Goal: Task Accomplishment & Management: Use online tool/utility

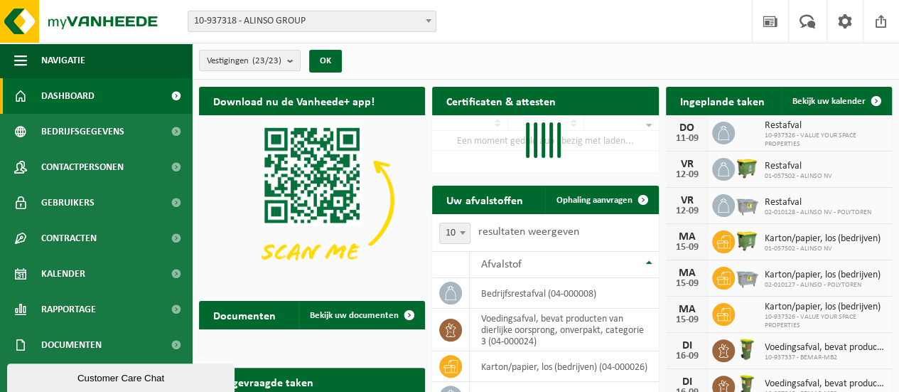
click at [277, 21] on span "10-937318 - ALINSO GROUP" at bounding box center [311, 21] width 247 height 20
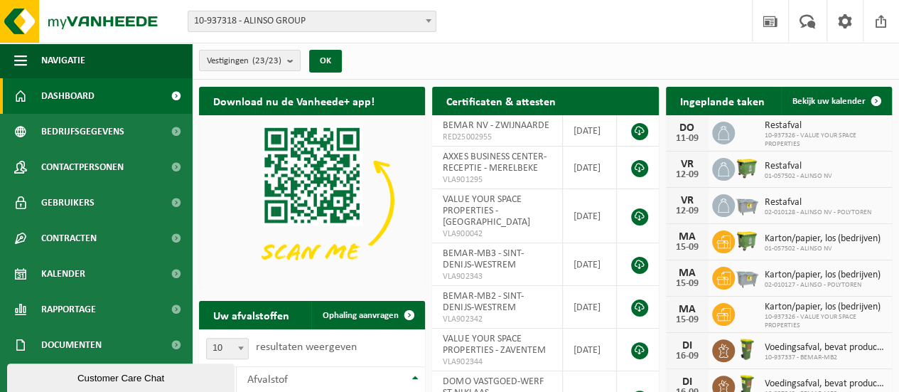
click at [277, 21] on span "10-937318 - ALINSO GROUP" at bounding box center [311, 21] width 247 height 20
click at [266, 22] on span "10-937318 - ALINSO GROUP" at bounding box center [311, 21] width 247 height 20
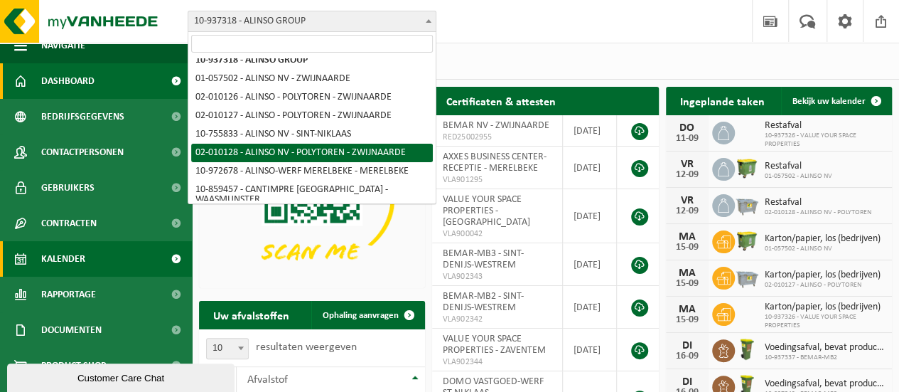
scroll to position [41, 0]
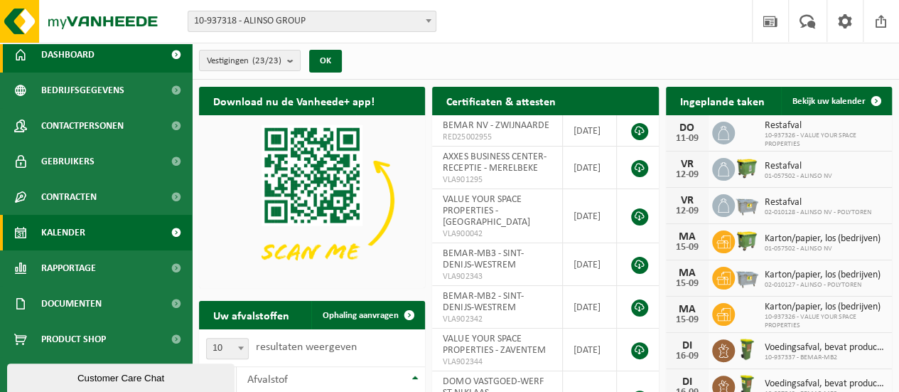
click at [101, 232] on link "Kalender" at bounding box center [96, 233] width 192 height 36
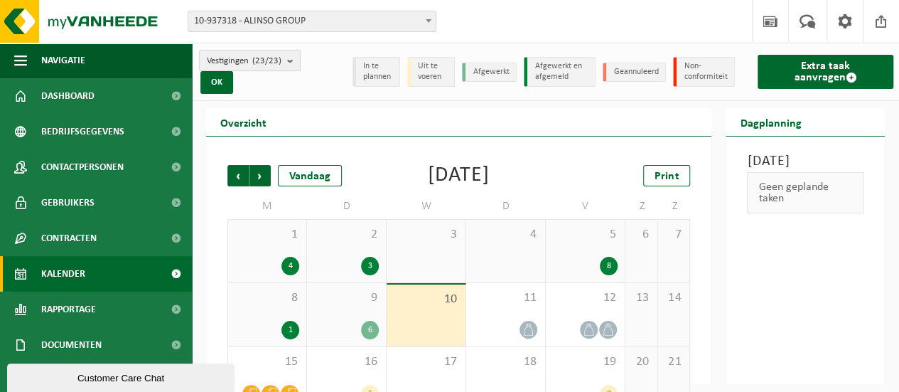
click at [249, 61] on span "Vestigingen (23/23)" at bounding box center [244, 60] width 75 height 21
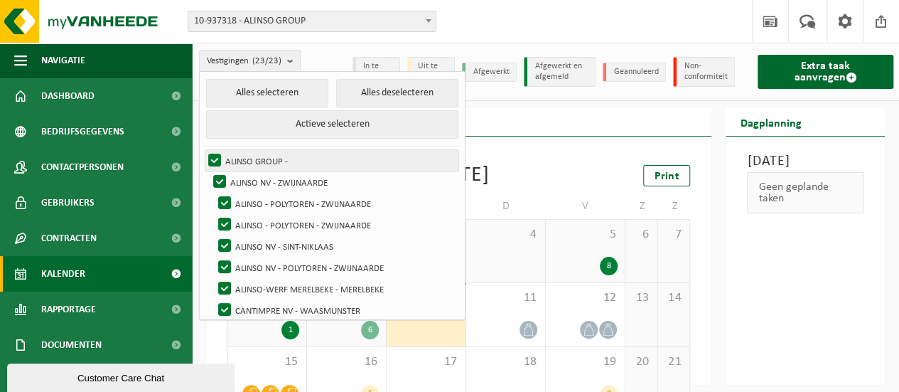
click at [266, 158] on label "ALINSO GROUP -" at bounding box center [331, 160] width 253 height 21
click at [203, 150] on input "ALINSO GROUP -" at bounding box center [203, 149] width 1 height 1
click at [227, 160] on label "ALINSO GROUP -" at bounding box center [331, 160] width 253 height 21
click at [203, 150] on input "ALINSO GROUP -" at bounding box center [203, 149] width 1 height 1
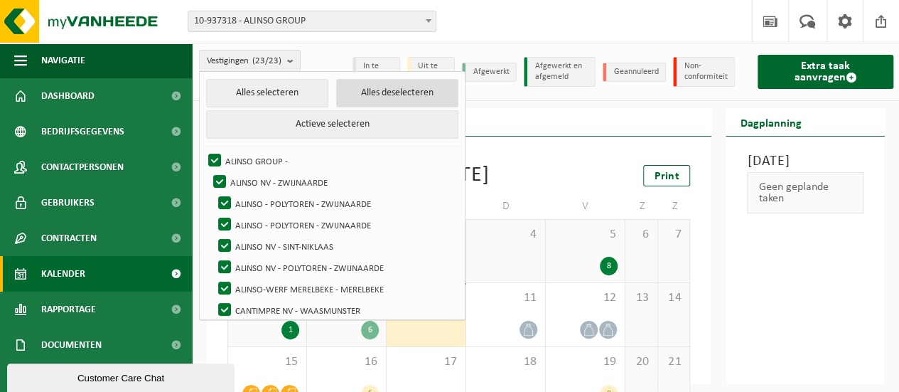
click at [344, 96] on button "Alles deselecteren" at bounding box center [397, 93] width 123 height 28
checkbox input "false"
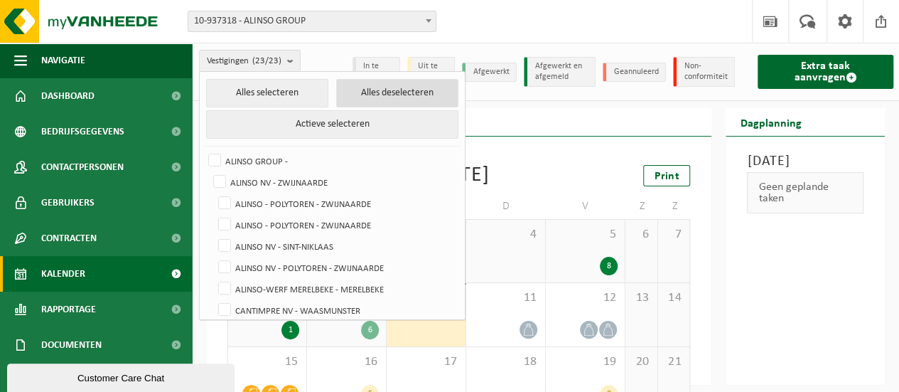
checkbox input "false"
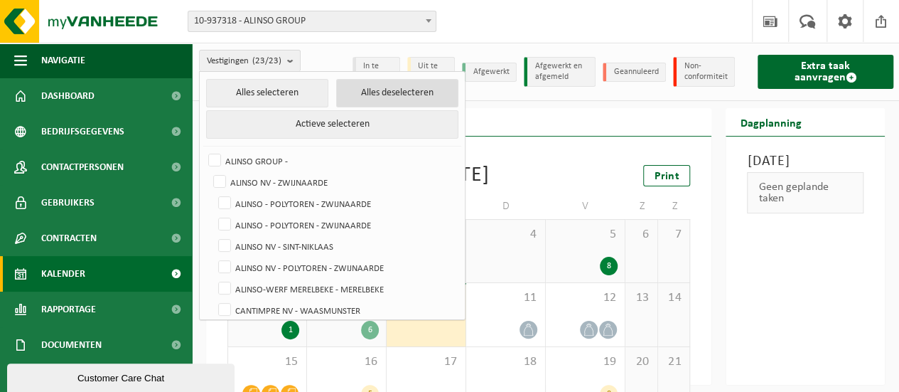
checkbox input "false"
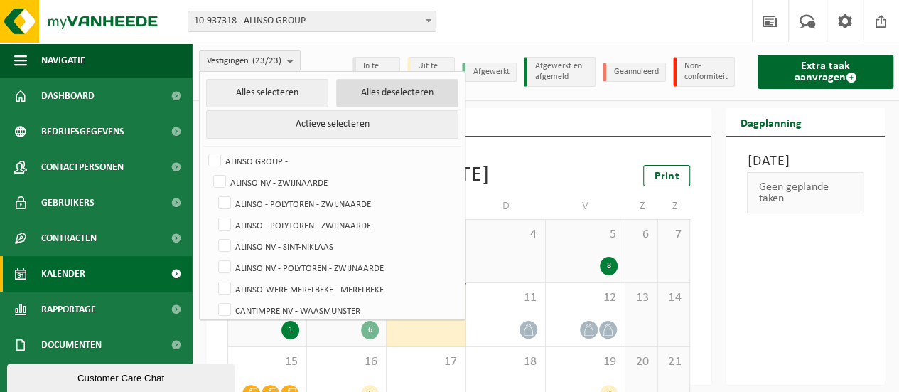
checkbox input "false"
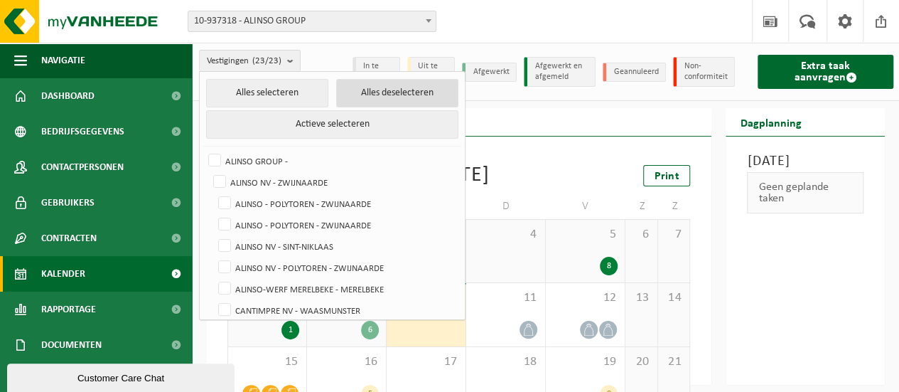
checkbox input "false"
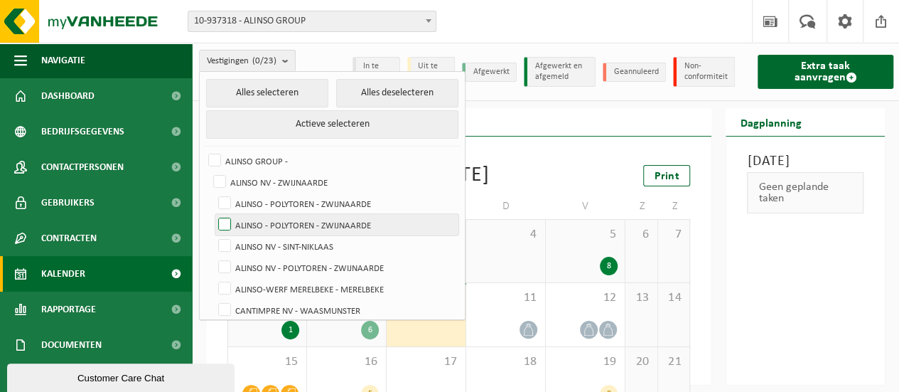
drag, startPoint x: 318, startPoint y: 203, endPoint x: 326, endPoint y: 219, distance: 18.1
click at [318, 203] on label "ALINSO - POLYTOREN - ZWIJNAARDE" at bounding box center [336, 203] width 243 height 21
click at [213, 193] on input "ALINSO - POLYTOREN - ZWIJNAARDE" at bounding box center [213, 192] width 1 height 1
checkbox input "true"
click at [326, 219] on label "ALINSO - POLYTOREN - ZWIJNAARDE" at bounding box center [336, 224] width 243 height 21
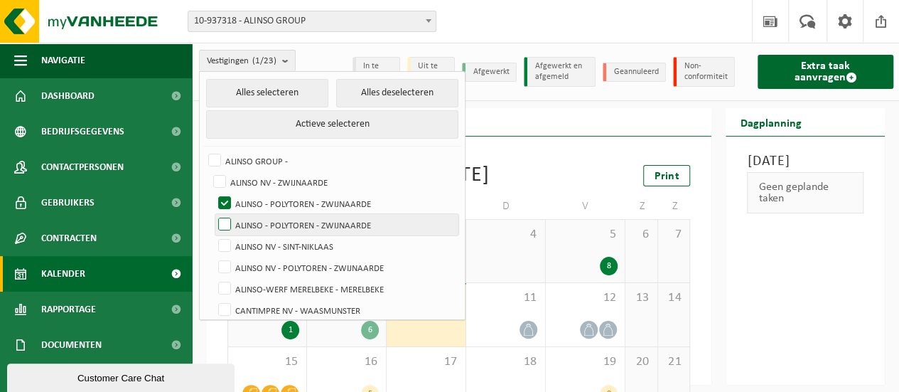
click at [213, 214] on input "ALINSO - POLYTOREN - ZWIJNAARDE" at bounding box center [213, 213] width 1 height 1
checkbox input "true"
click at [513, 113] on div "Overzicht" at bounding box center [458, 122] width 505 height 28
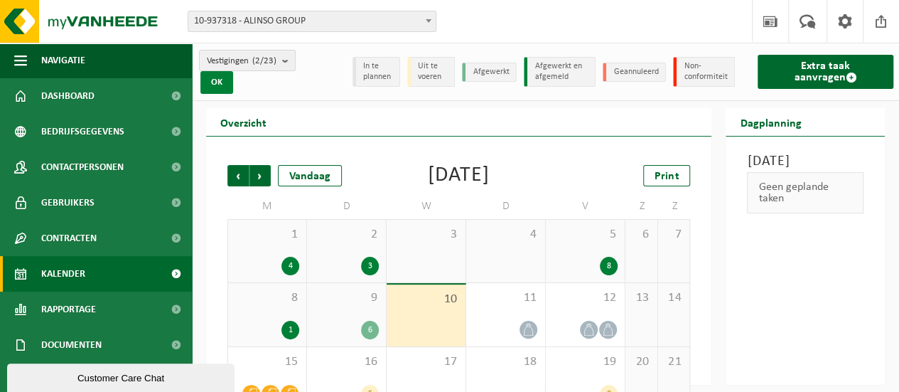
click at [209, 85] on button "OK" at bounding box center [216, 82] width 33 height 23
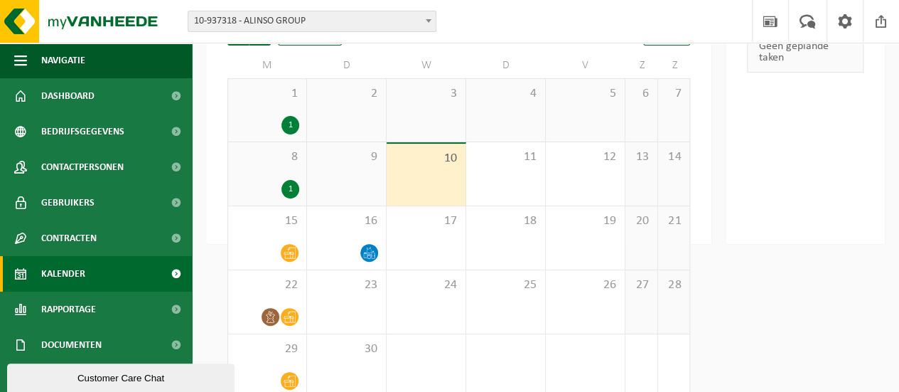
scroll to position [142, 0]
click at [267, 120] on div "1" at bounding box center [267, 123] width 64 height 18
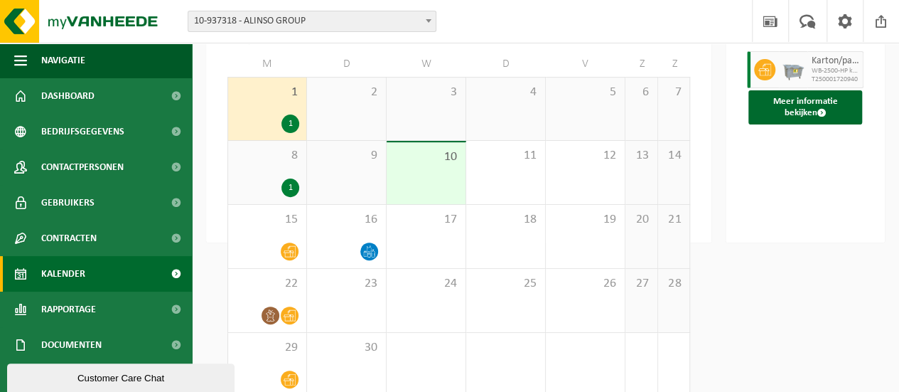
click at [279, 186] on div "1" at bounding box center [267, 187] width 64 height 18
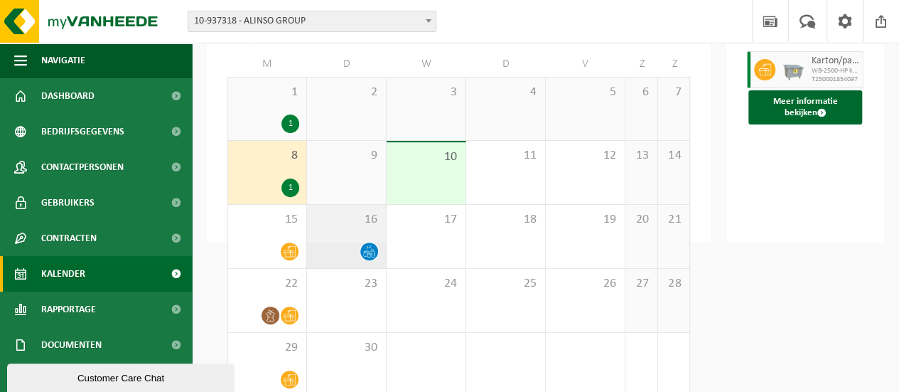
click at [339, 236] on div "16" at bounding box center [346, 236] width 79 height 63
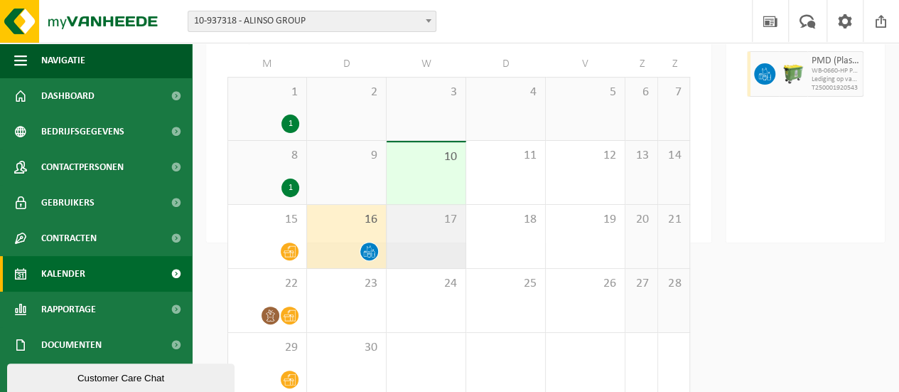
scroll to position [0, 0]
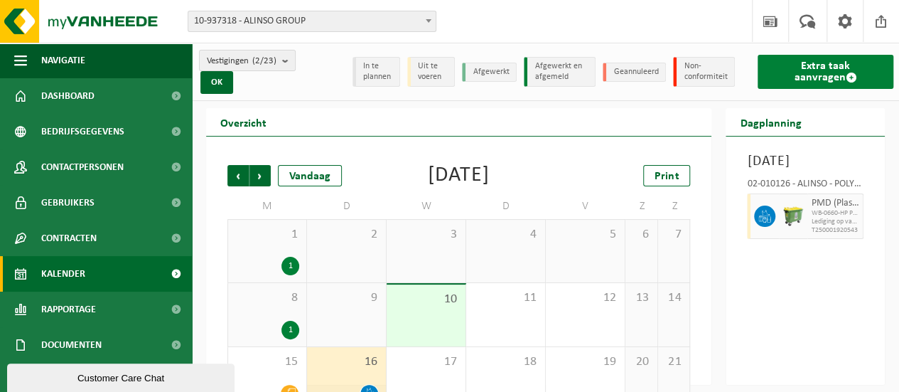
click at [816, 68] on link "Extra taak aanvragen" at bounding box center [826, 72] width 136 height 34
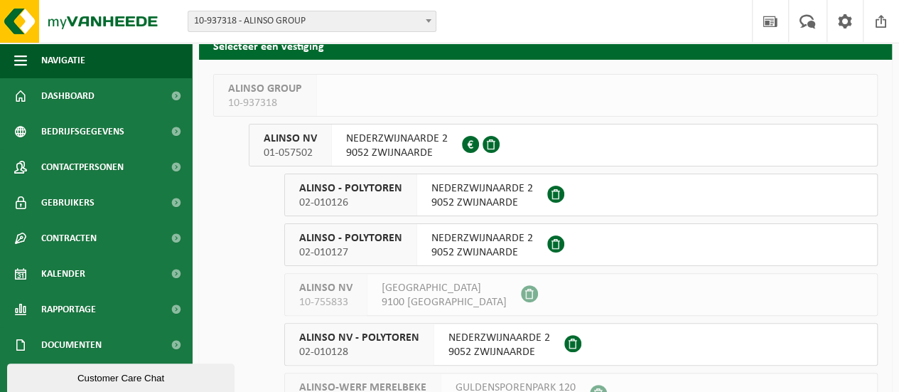
scroll to position [142, 0]
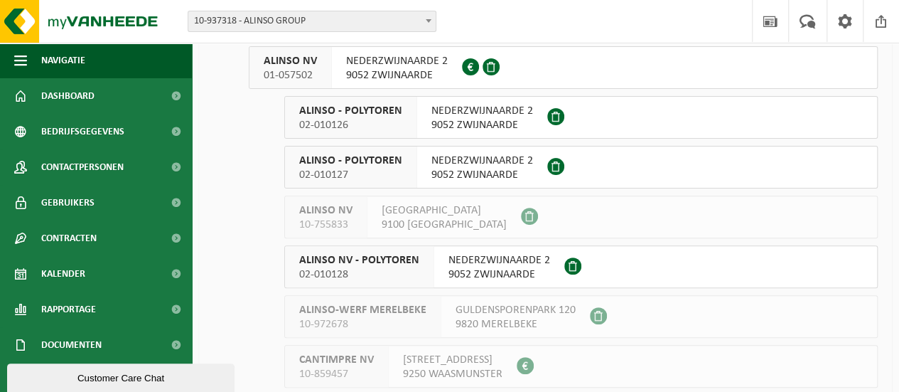
click at [469, 123] on span "9052 ZWIJNAARDE" at bounding box center [483, 125] width 102 height 14
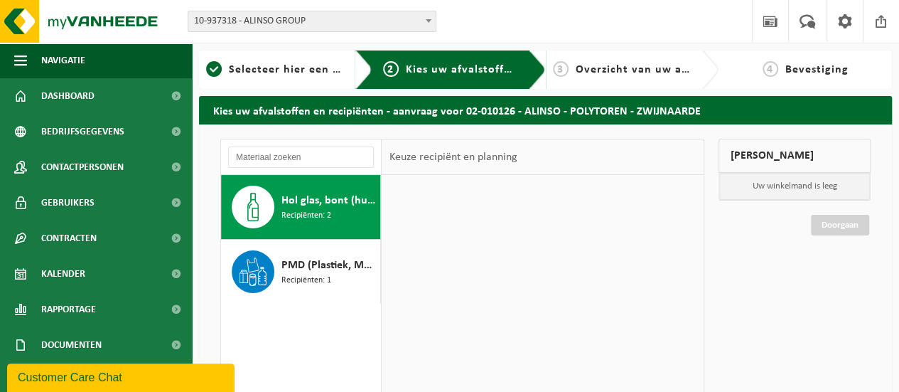
click at [349, 194] on span "Hol glas, bont (huishoudelijk)" at bounding box center [329, 200] width 95 height 17
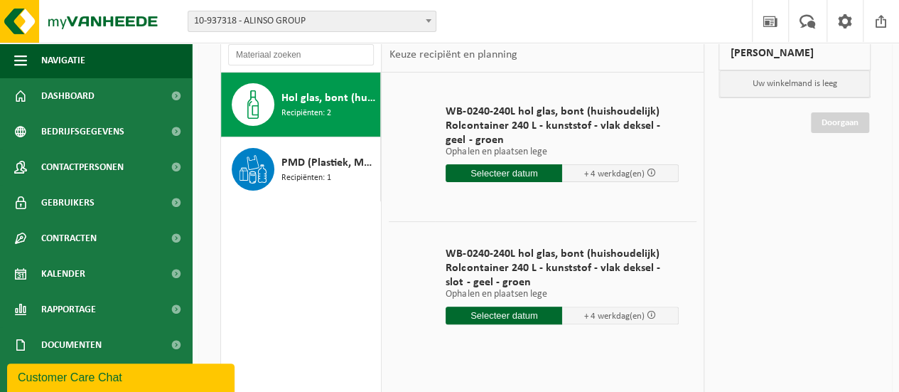
scroll to position [142, 0]
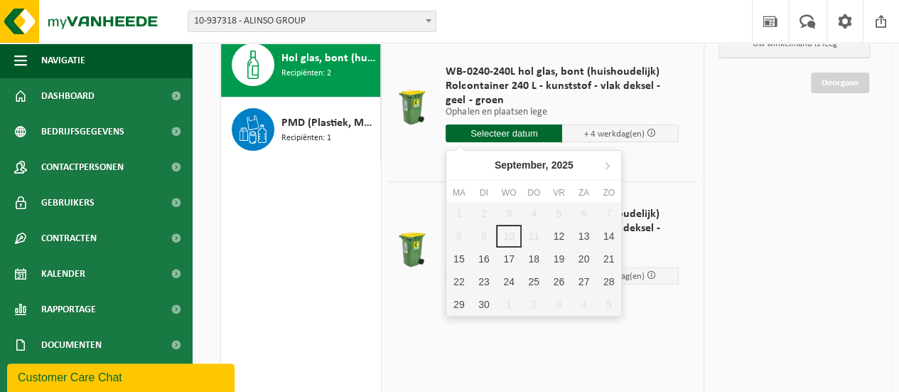
click at [512, 135] on input "text" at bounding box center [504, 133] width 117 height 18
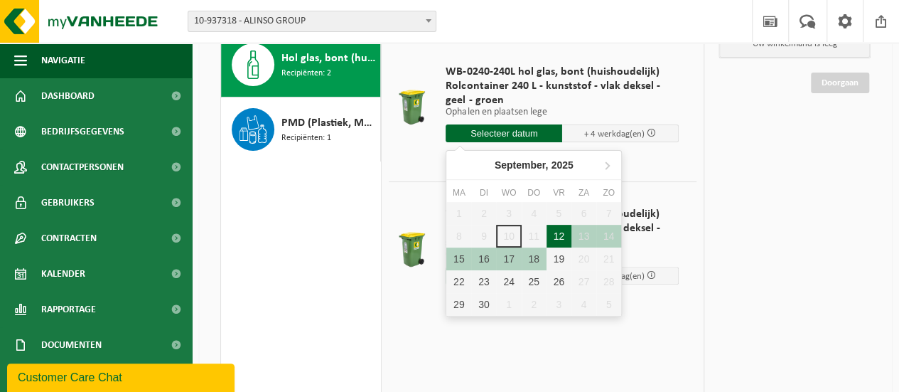
click at [556, 237] on div "12" at bounding box center [559, 236] width 25 height 23
type input "Van 2025-09-12"
type input "2025-09-12"
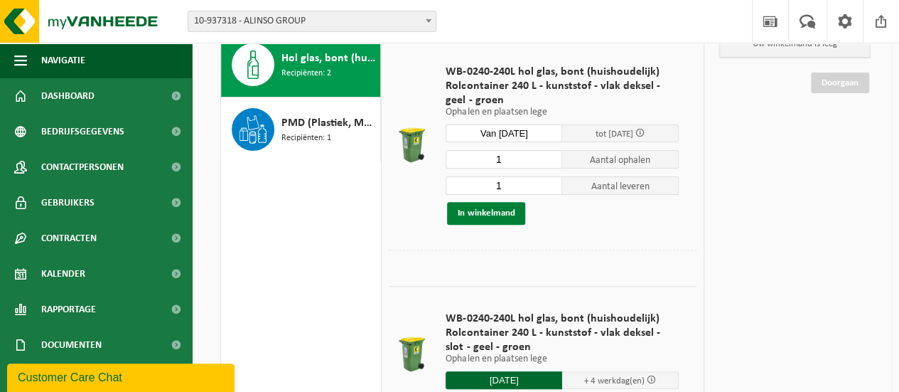
click at [492, 215] on button "In winkelmand" at bounding box center [486, 213] width 78 height 23
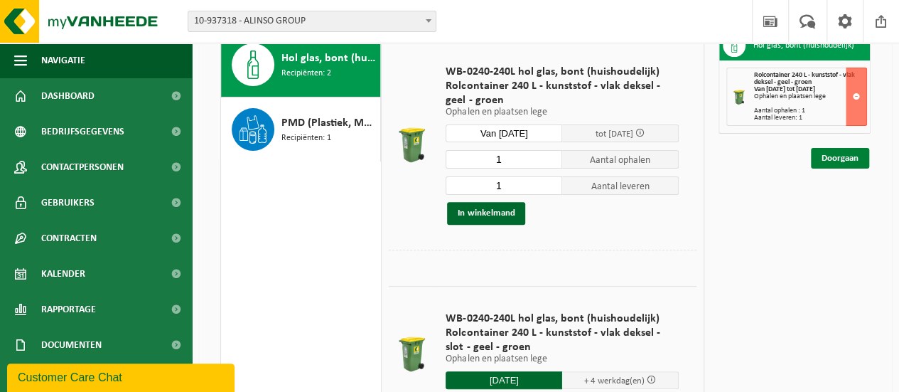
click at [840, 159] on link "Doorgaan" at bounding box center [840, 158] width 58 height 21
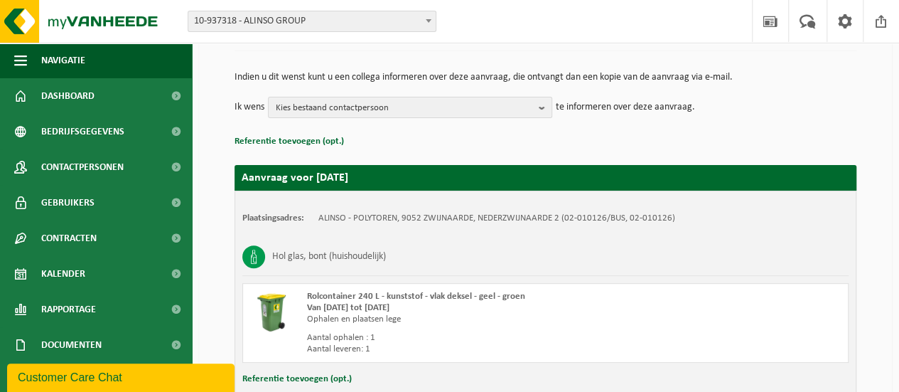
scroll to position [142, 0]
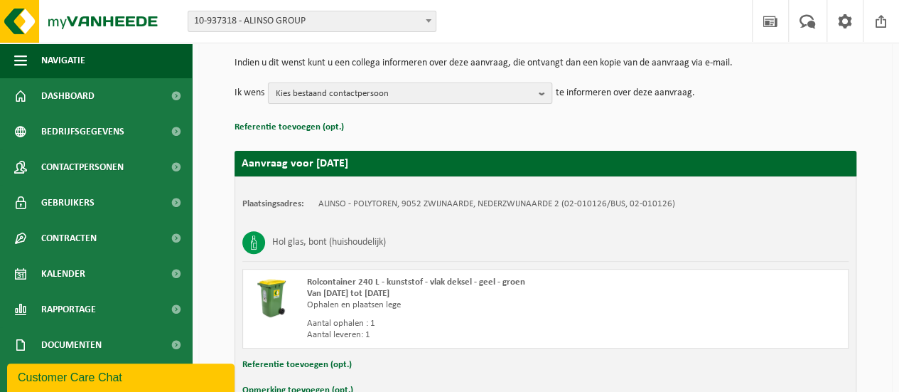
click at [410, 89] on span "Kies bestaand contactpersoon" at bounding box center [404, 93] width 257 height 21
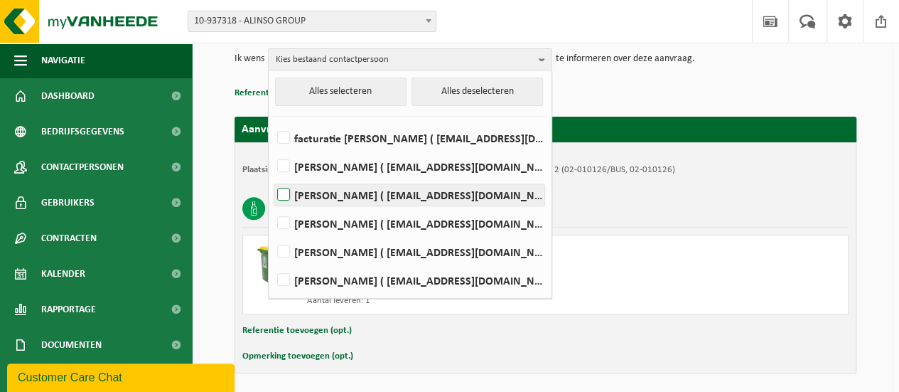
scroll to position [156, 0]
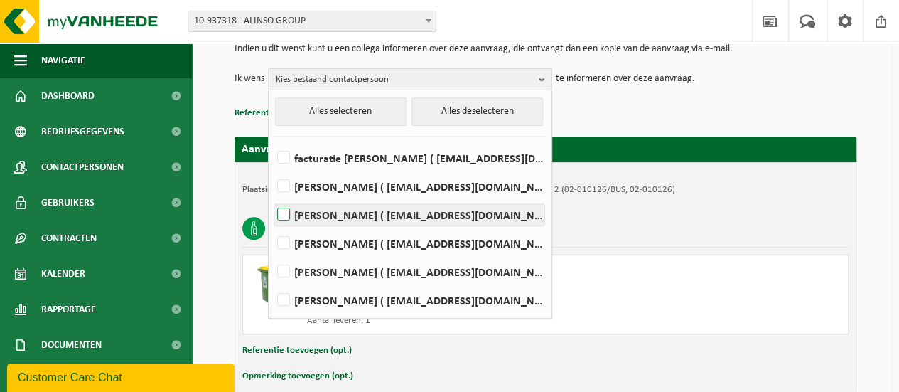
click at [468, 212] on label "KRISTOF DEMAN ( kristof.deman@alinso.group )" at bounding box center [409, 214] width 270 height 21
click at [272, 197] on input "KRISTOF DEMAN ( kristof.deman@alinso.group )" at bounding box center [272, 196] width 1 height 1
checkbox input "true"
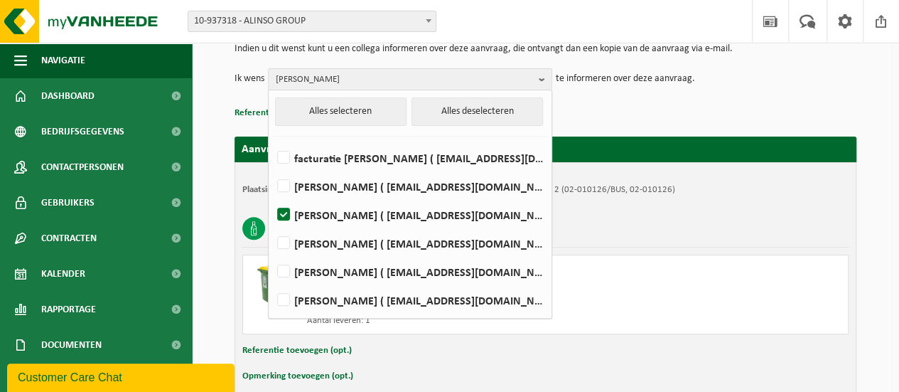
click at [678, 117] on p "Referentie toevoegen (opt.)" at bounding box center [546, 113] width 622 height 18
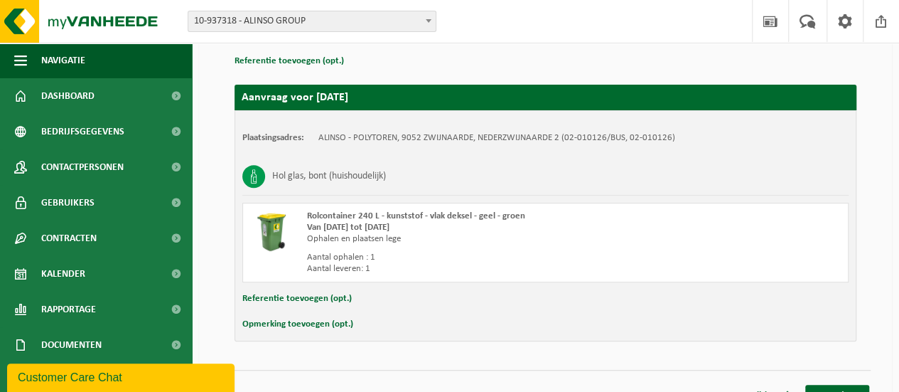
scroll to position [227, 0]
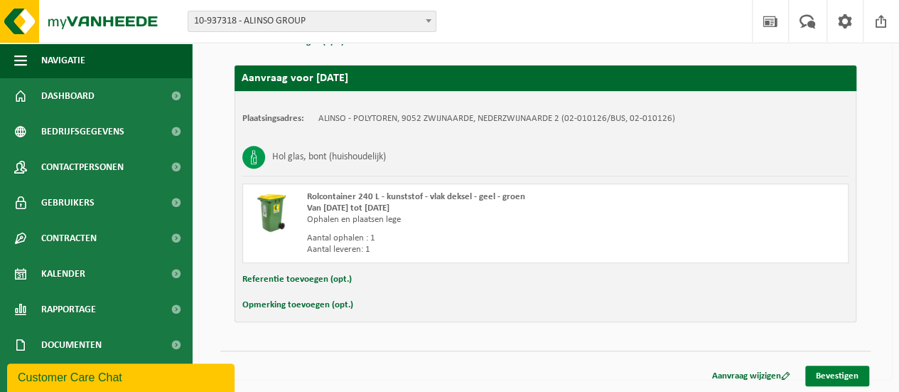
click at [839, 367] on link "Bevestigen" at bounding box center [837, 375] width 64 height 21
